Goal: Browse casually

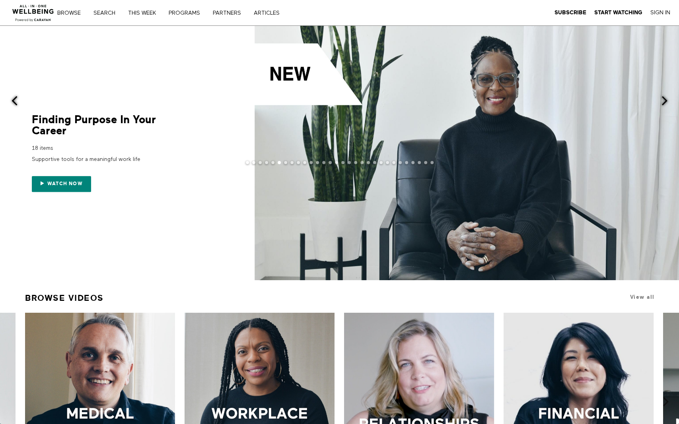
click at [247, 163] on button at bounding box center [247, 162] width 3 height 3
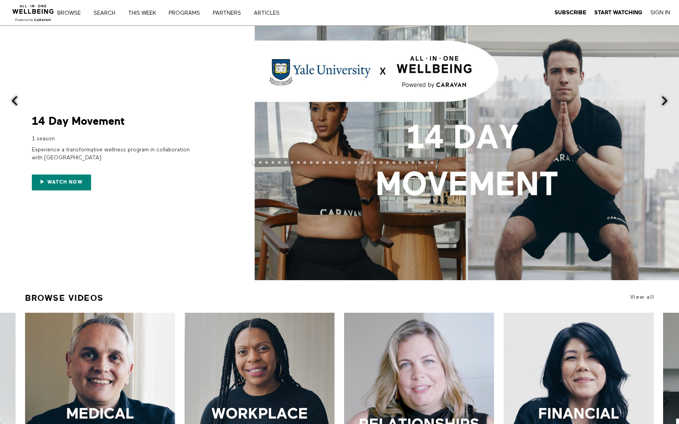
click at [622, 99] on span at bounding box center [664, 101] width 10 height 10
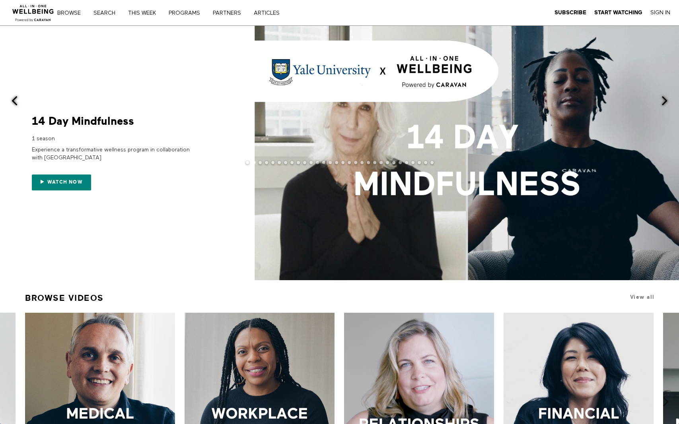
click at [622, 101] on span at bounding box center [664, 101] width 10 height 10
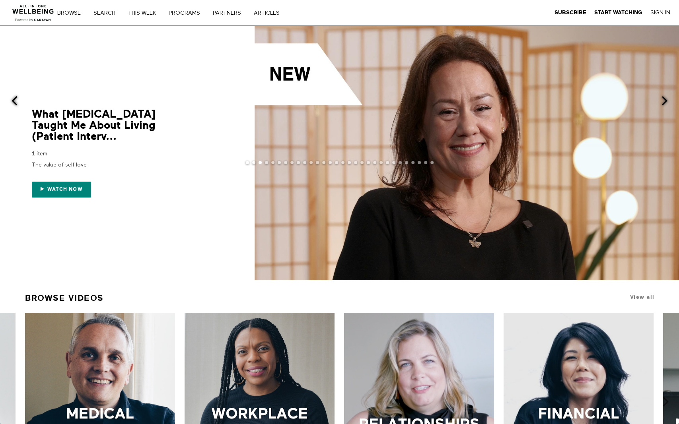
click at [622, 98] on span at bounding box center [664, 101] width 10 height 10
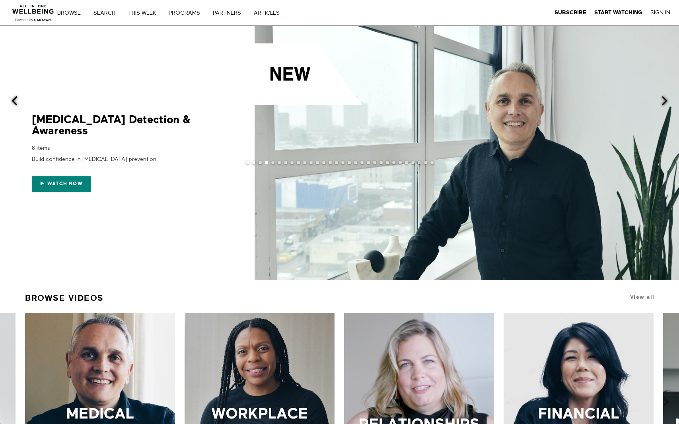
click at [622, 98] on span at bounding box center [664, 101] width 10 height 10
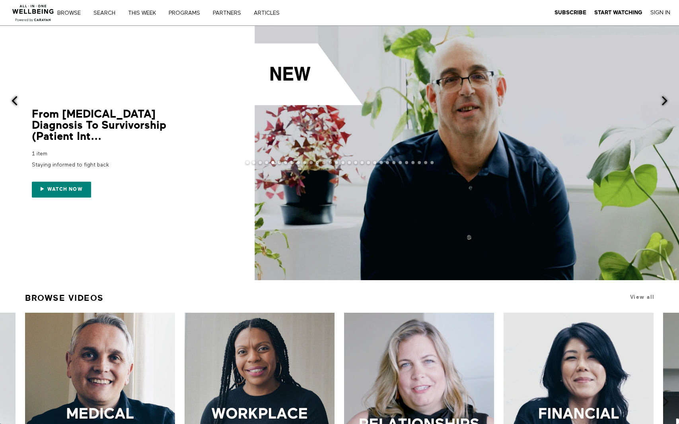
click at [622, 98] on span at bounding box center [664, 101] width 10 height 10
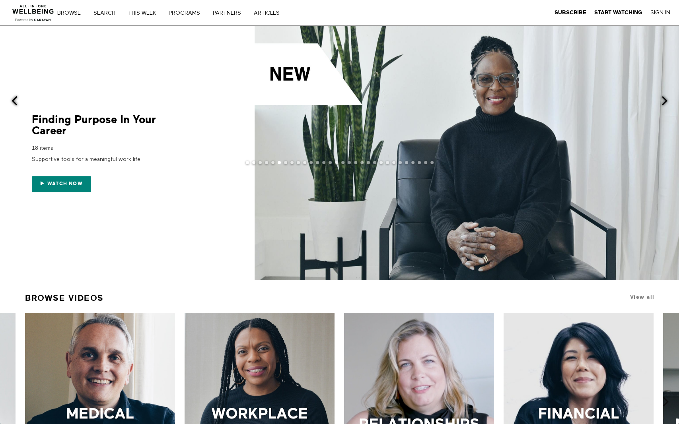
click at [622, 101] on span at bounding box center [664, 101] width 10 height 10
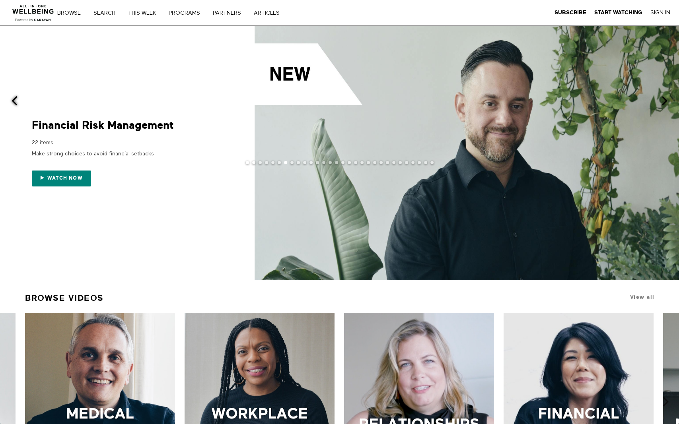
click at [11, 100] on span at bounding box center [15, 101] width 10 height 10
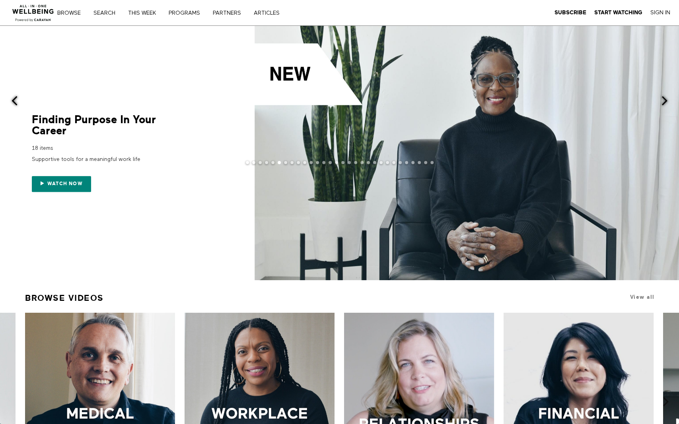
click at [11, 100] on span at bounding box center [15, 101] width 10 height 10
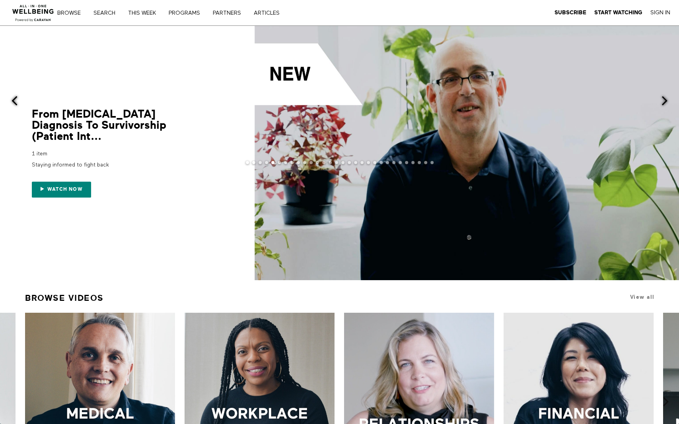
click at [11, 100] on span at bounding box center [15, 101] width 10 height 10
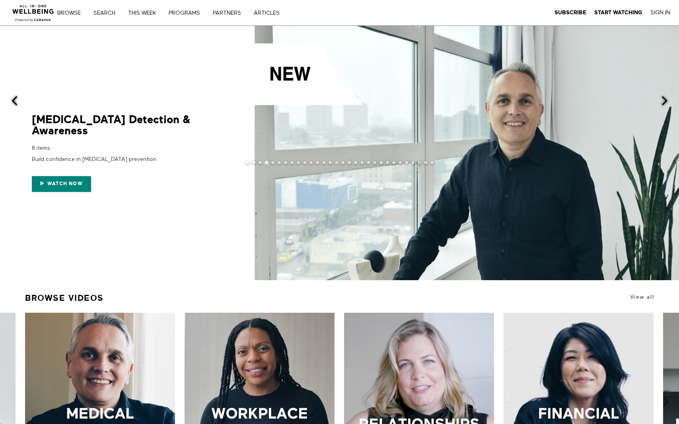
click at [17, 104] on span at bounding box center [15, 101] width 10 height 10
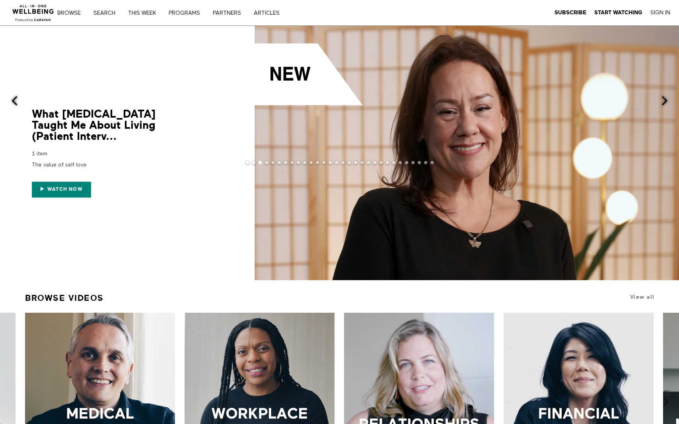
click at [17, 104] on span at bounding box center [15, 101] width 10 height 10
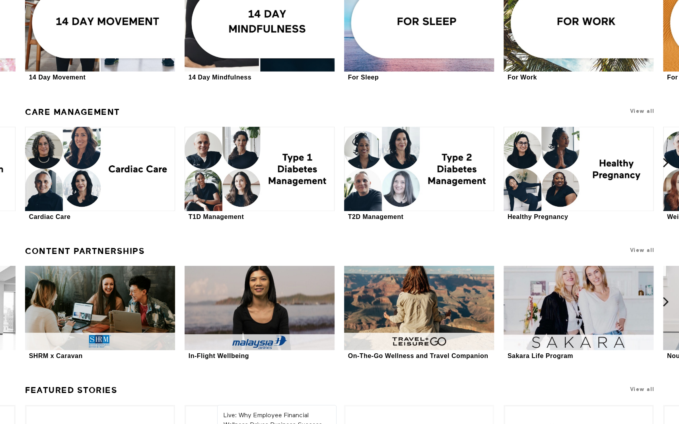
scroll to position [2160, 0]
